Goal: Task Accomplishment & Management: Use online tool/utility

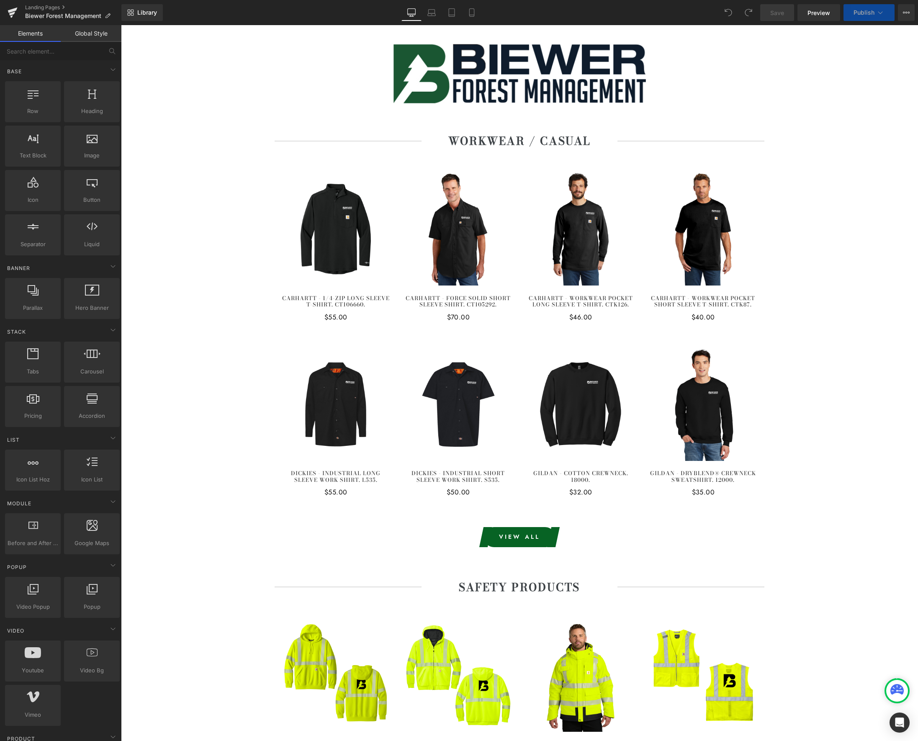
scroll to position [360, 0]
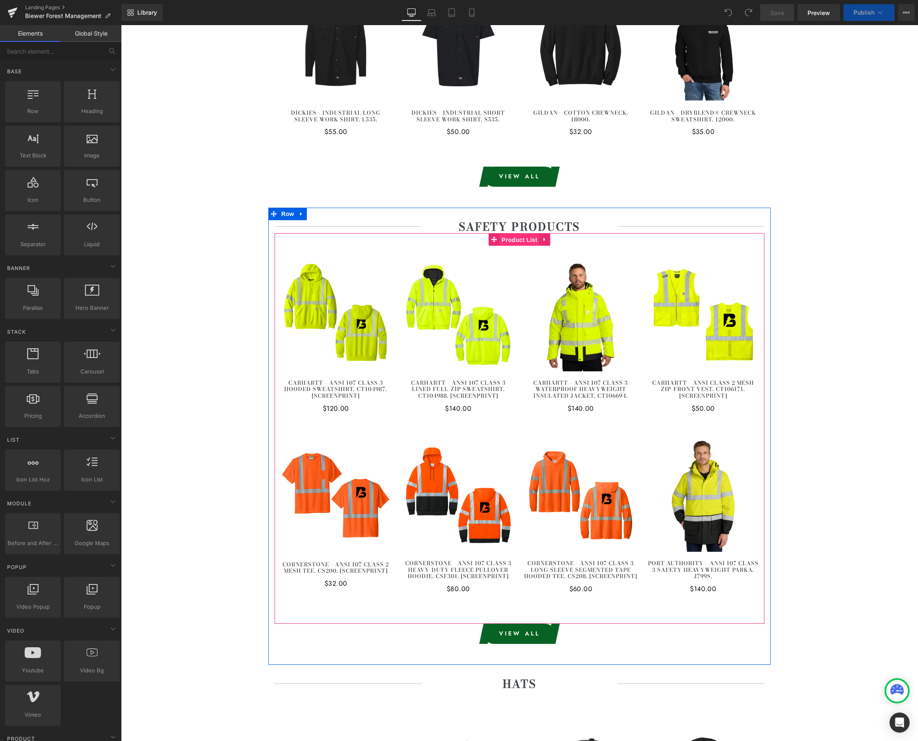
click at [521, 241] on span "Product List" at bounding box center [519, 240] width 40 height 13
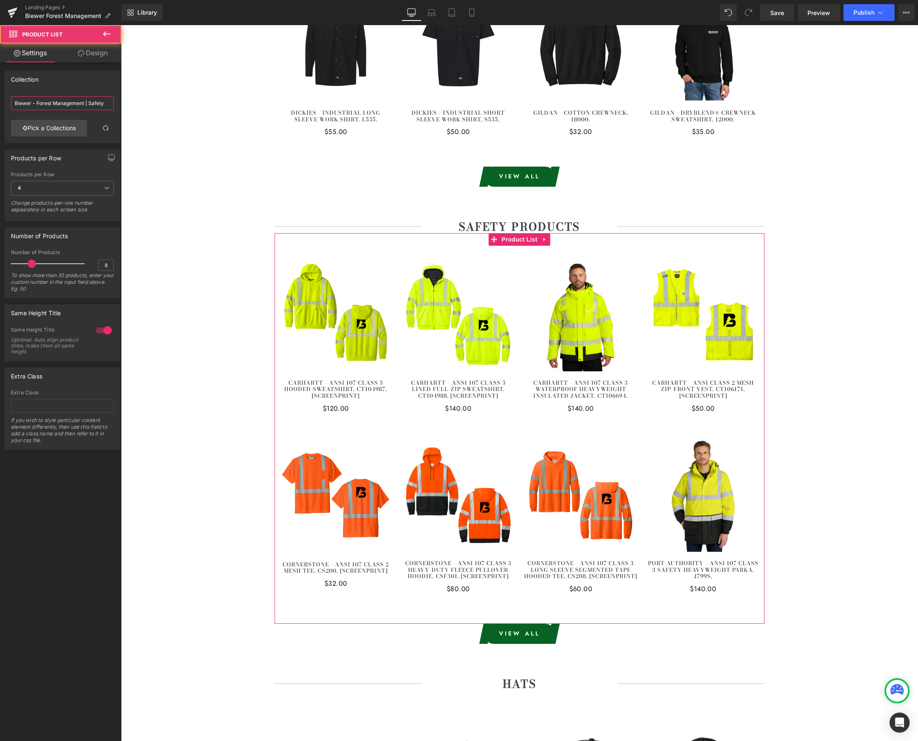
click at [61, 99] on input "Biewer - Forest Management | Safety" at bounding box center [62, 103] width 103 height 14
click at [104, 103] on input "Biewer - Forest Management | Safety" at bounding box center [62, 103] width 103 height 14
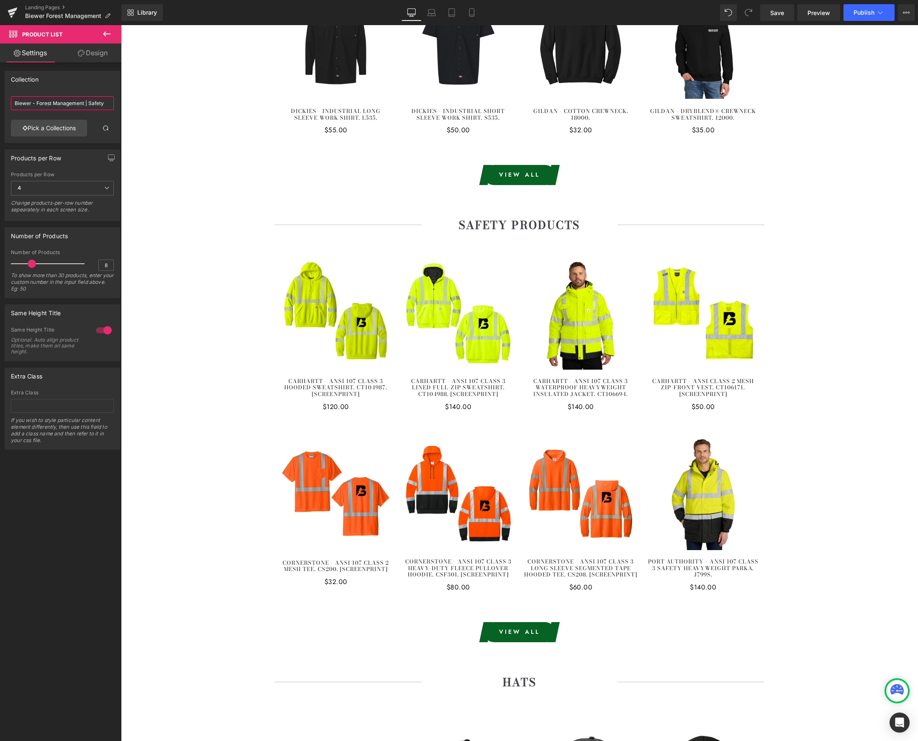
type input "Biewer - Forest Management | Safety"
click at [57, 130] on link "Pick a Collections" at bounding box center [49, 128] width 76 height 17
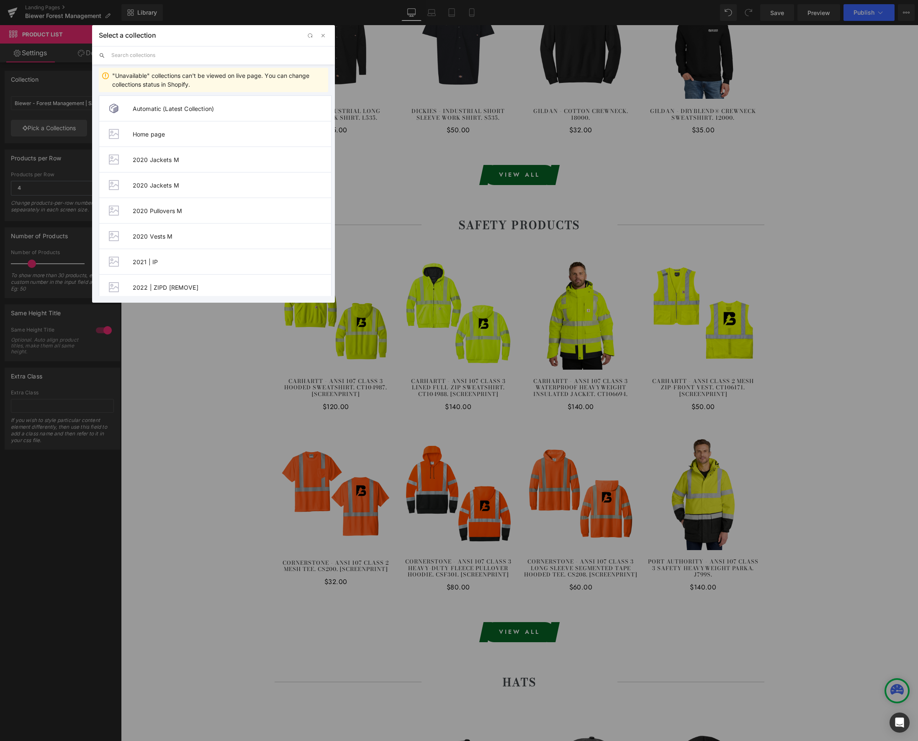
click at [179, 56] on input "text" at bounding box center [219, 55] width 217 height 18
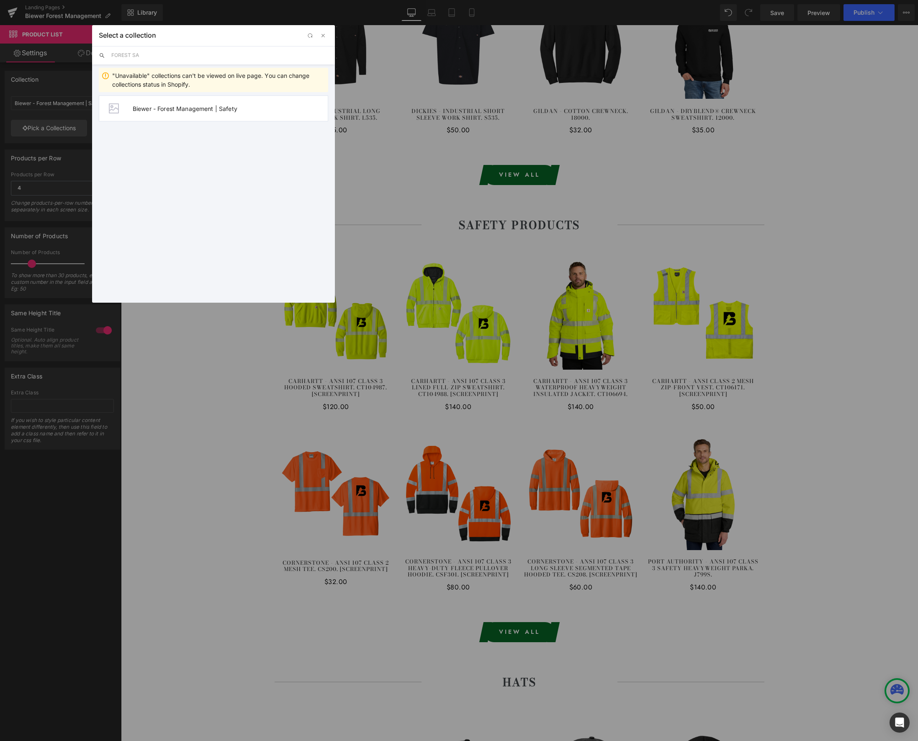
drag, startPoint x: 157, startPoint y: 56, endPoint x: 77, endPoint y: 51, distance: 80.5
click at [77, 51] on div "Select a collection Back to Library Insert FOREST SA "Unavailable" collections …" at bounding box center [459, 370] width 918 height 741
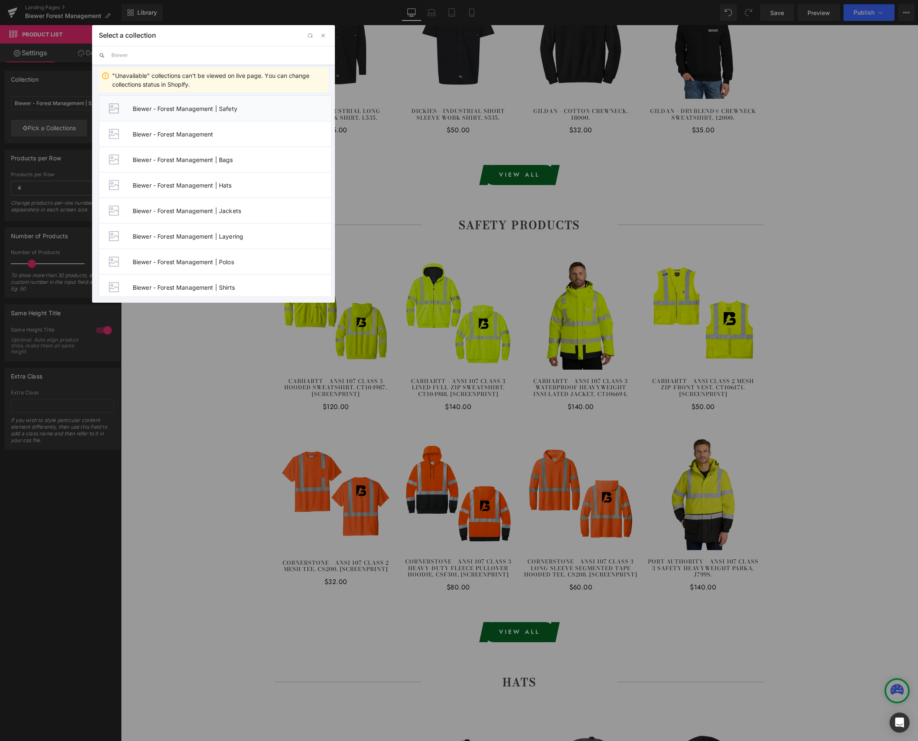
type input "Biewer - Forest Management"
click at [213, 107] on span "Biewer - Forest Management | Safety" at bounding box center [232, 108] width 198 height 7
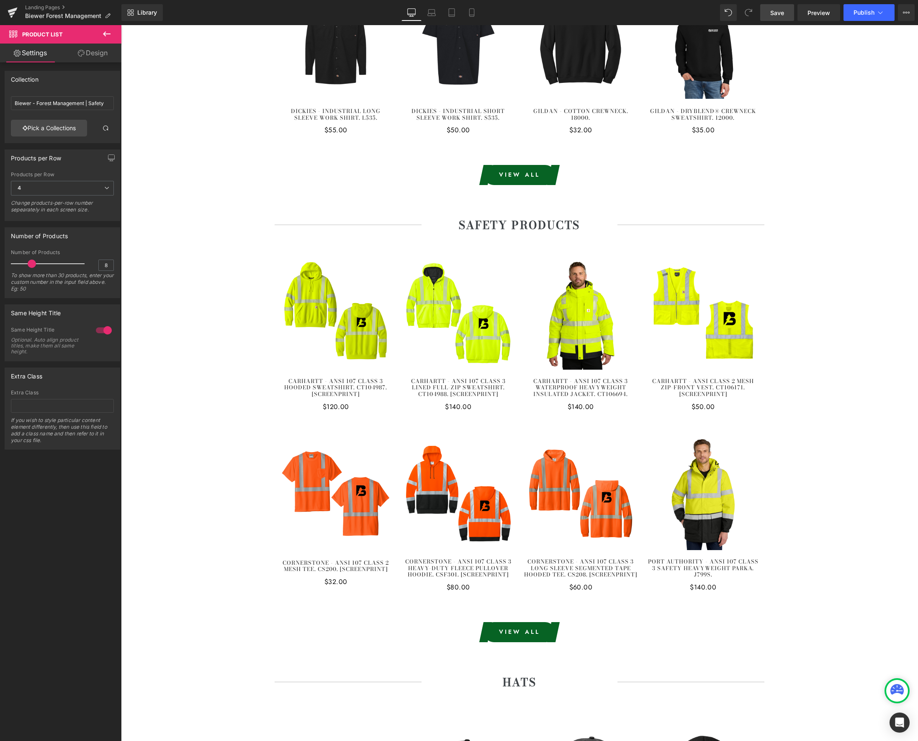
click at [769, 13] on link "Save" at bounding box center [777, 12] width 34 height 17
click at [859, 10] on span "Publish" at bounding box center [864, 12] width 21 height 7
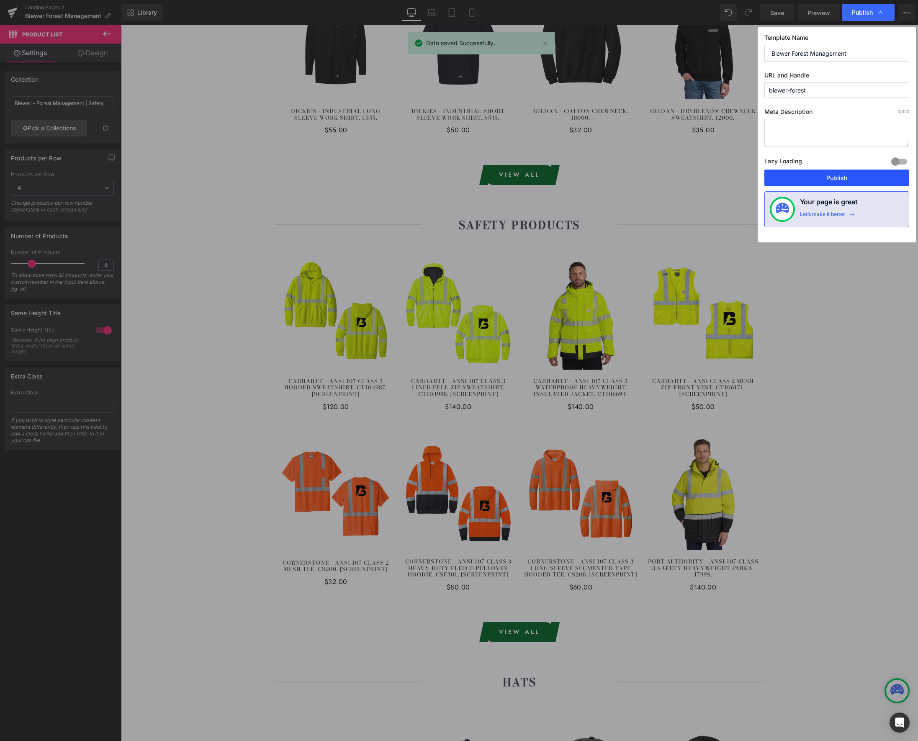
click at [853, 182] on button "Publish" at bounding box center [836, 178] width 145 height 17
